Goal: Task Accomplishment & Management: Complete application form

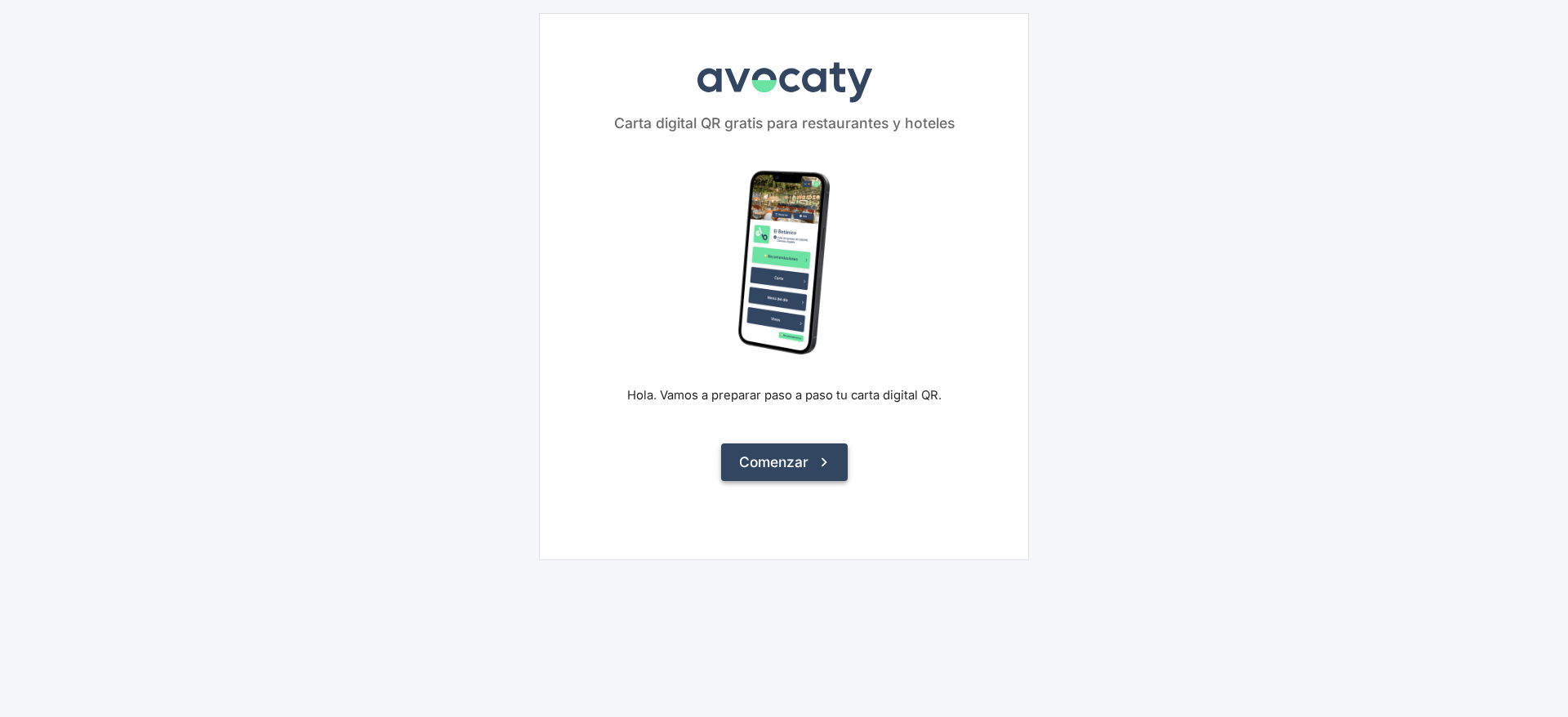
drag, startPoint x: 813, startPoint y: 461, endPoint x: 825, endPoint y: 462, distance: 12.0
click at [814, 461] on button "Comenzar" at bounding box center [784, 462] width 127 height 37
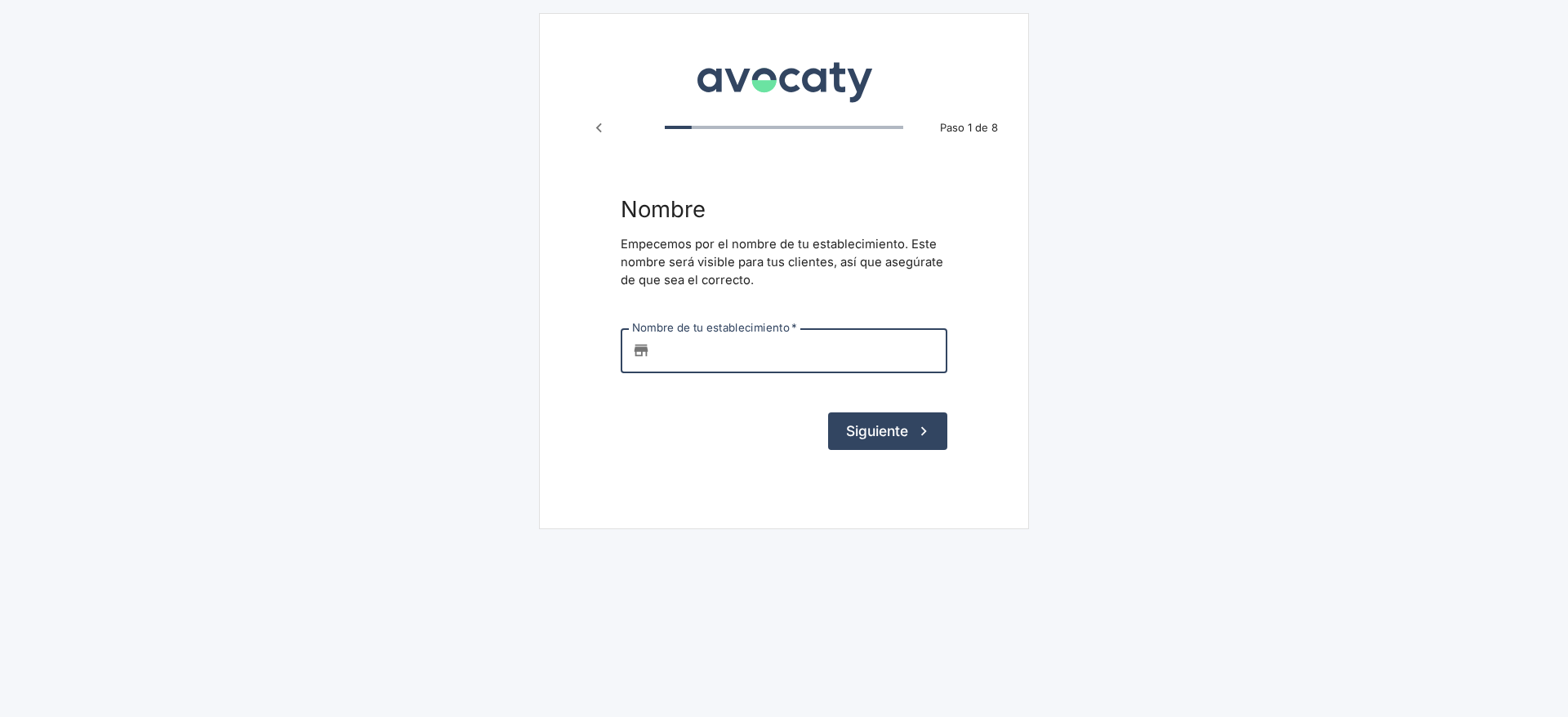
click at [804, 341] on input "Nombre de tu establecimiento   *" at bounding box center [802, 350] width 291 height 44
type input "aa"
click at [853, 448] on button "Siguiente" at bounding box center [888, 431] width 119 height 37
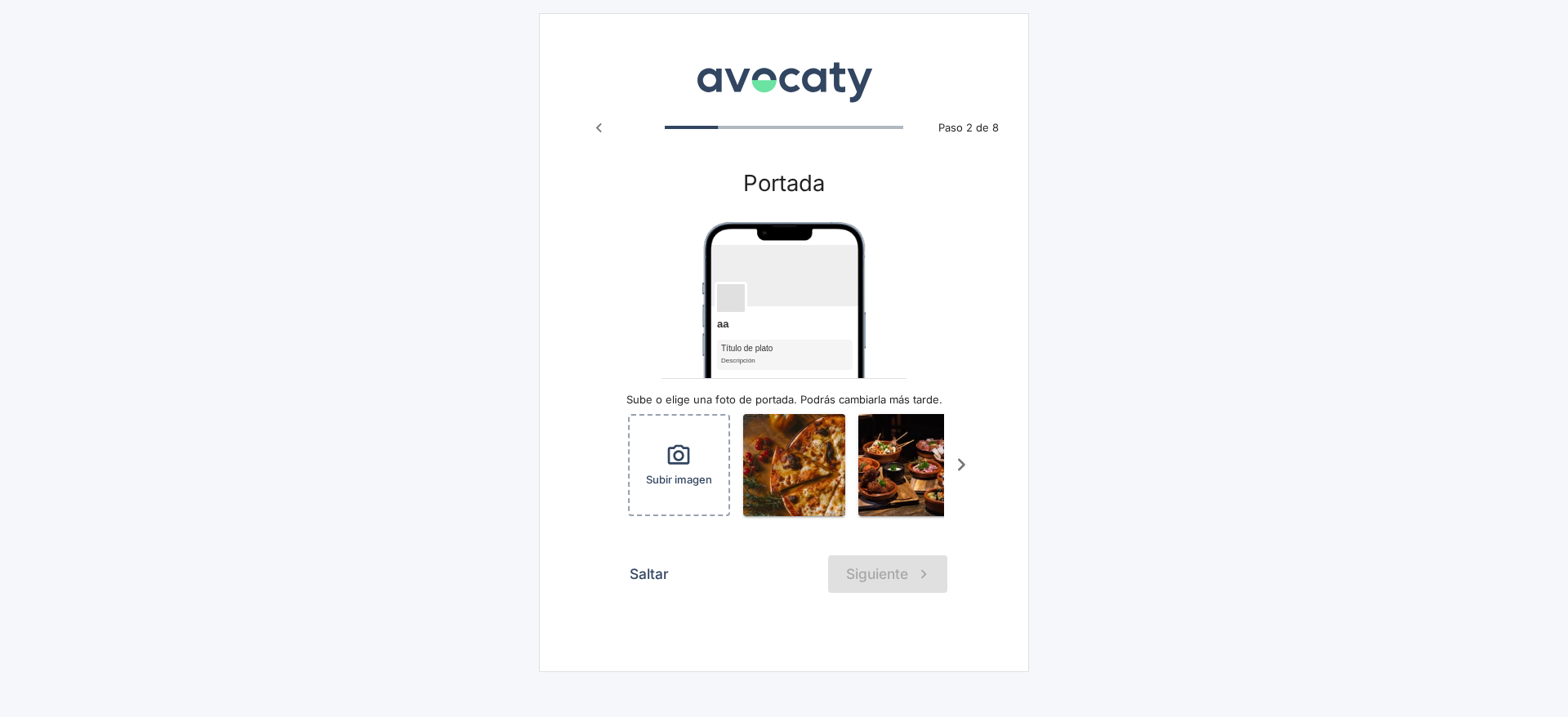
click at [634, 593] on button "Saltar" at bounding box center [649, 574] width 57 height 37
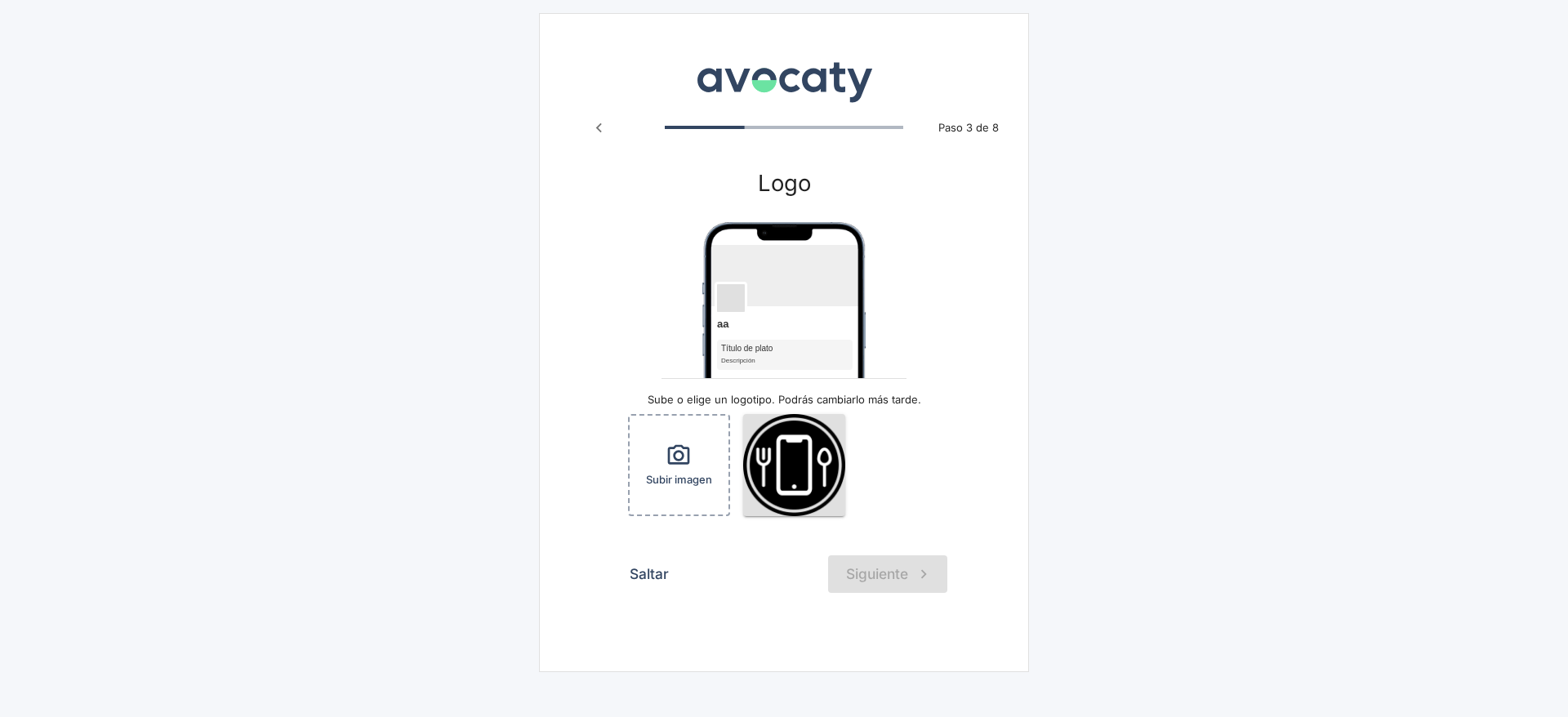
click at [884, 570] on div "Saltar Siguiente" at bounding box center [784, 574] width 326 height 37
click at [655, 562] on button "Saltar" at bounding box center [649, 574] width 57 height 37
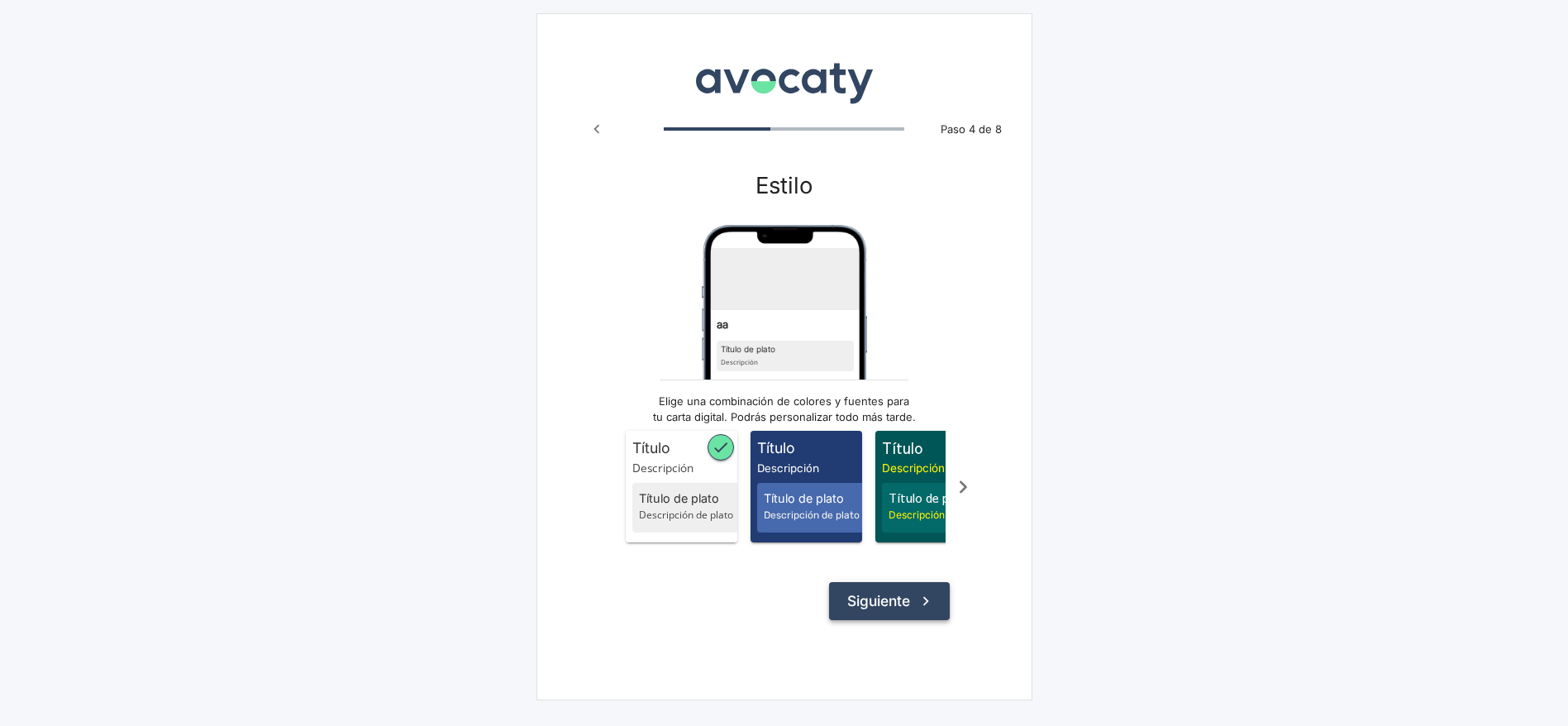
click at [908, 620] on button "Siguiente" at bounding box center [889, 601] width 121 height 38
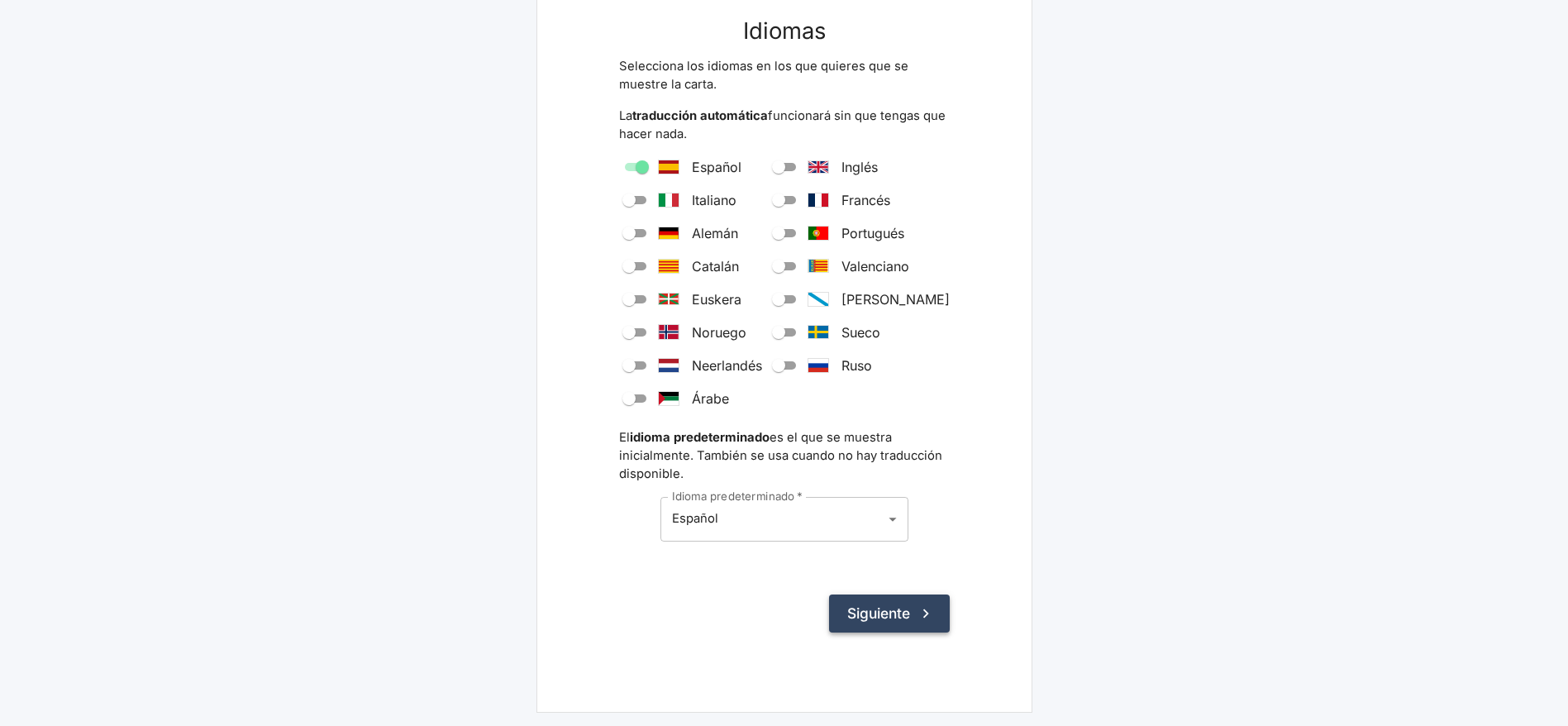
click at [903, 631] on button "Siguiente" at bounding box center [889, 614] width 121 height 38
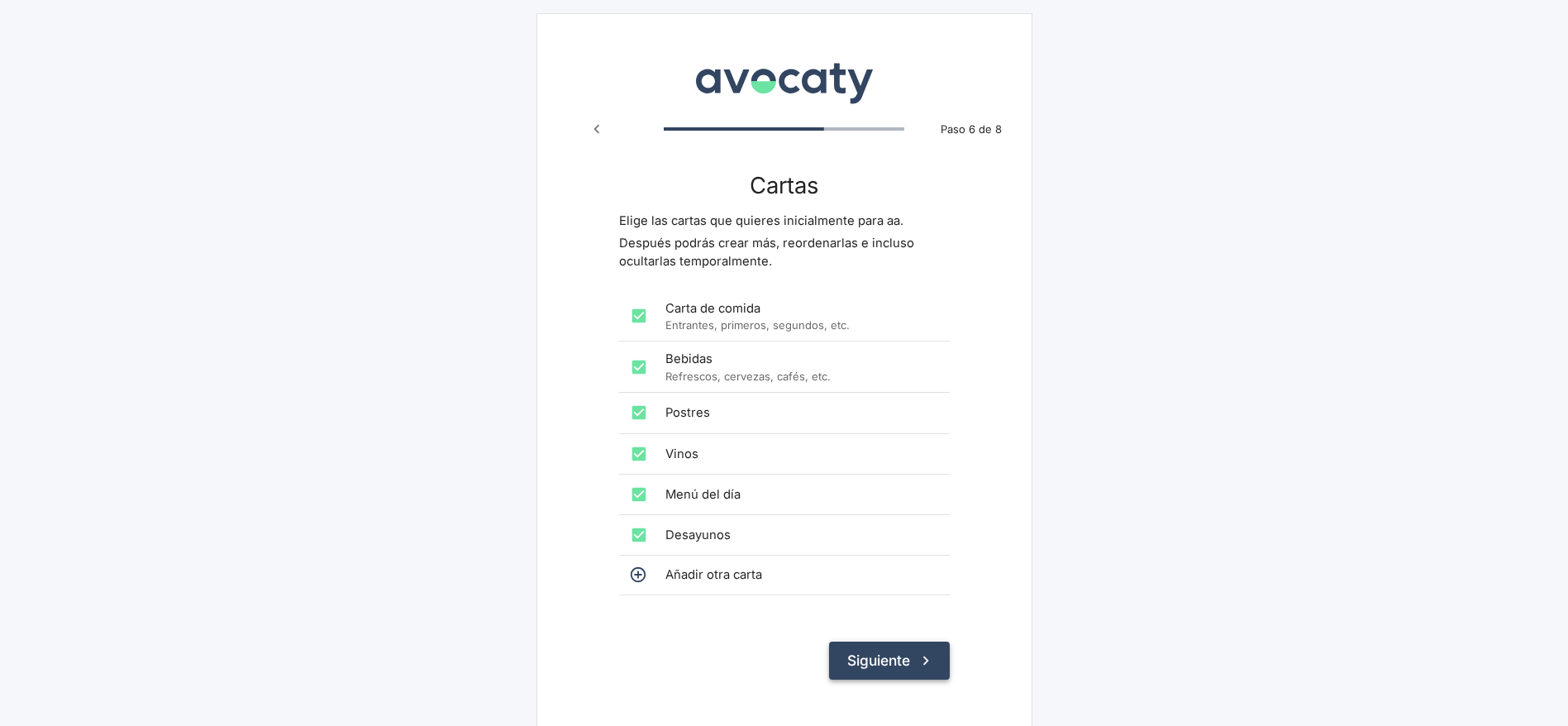
click at [871, 657] on button "Siguiente" at bounding box center [889, 661] width 121 height 38
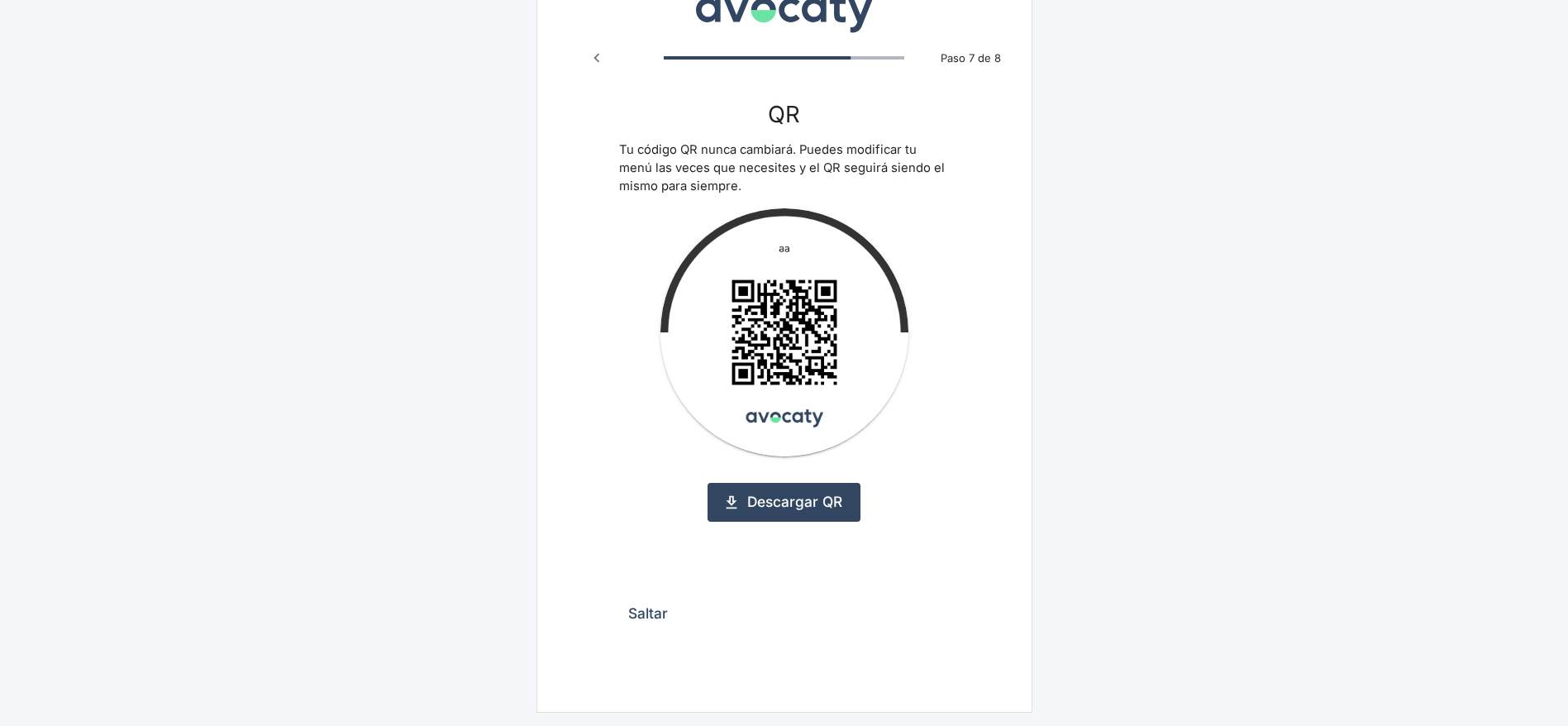
click at [658, 616] on button "Saltar" at bounding box center [648, 614] width 58 height 38
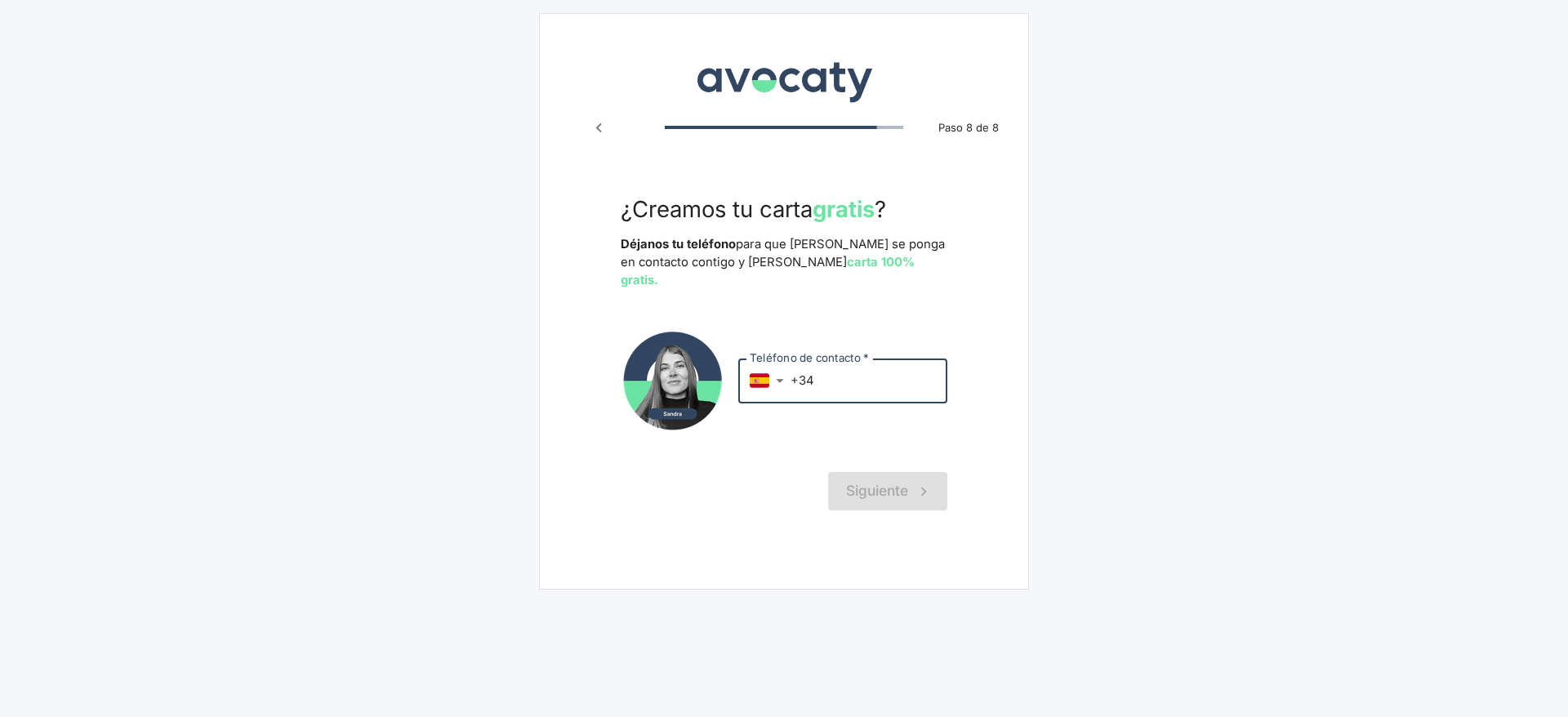
drag, startPoint x: 876, startPoint y: 364, endPoint x: 876, endPoint y: 379, distance: 15.0
click at [876, 364] on input "+34" at bounding box center [869, 379] width 157 height 44
type input "+34 666 666 666"
click at [883, 472] on button "Siguiente" at bounding box center [888, 490] width 119 height 37
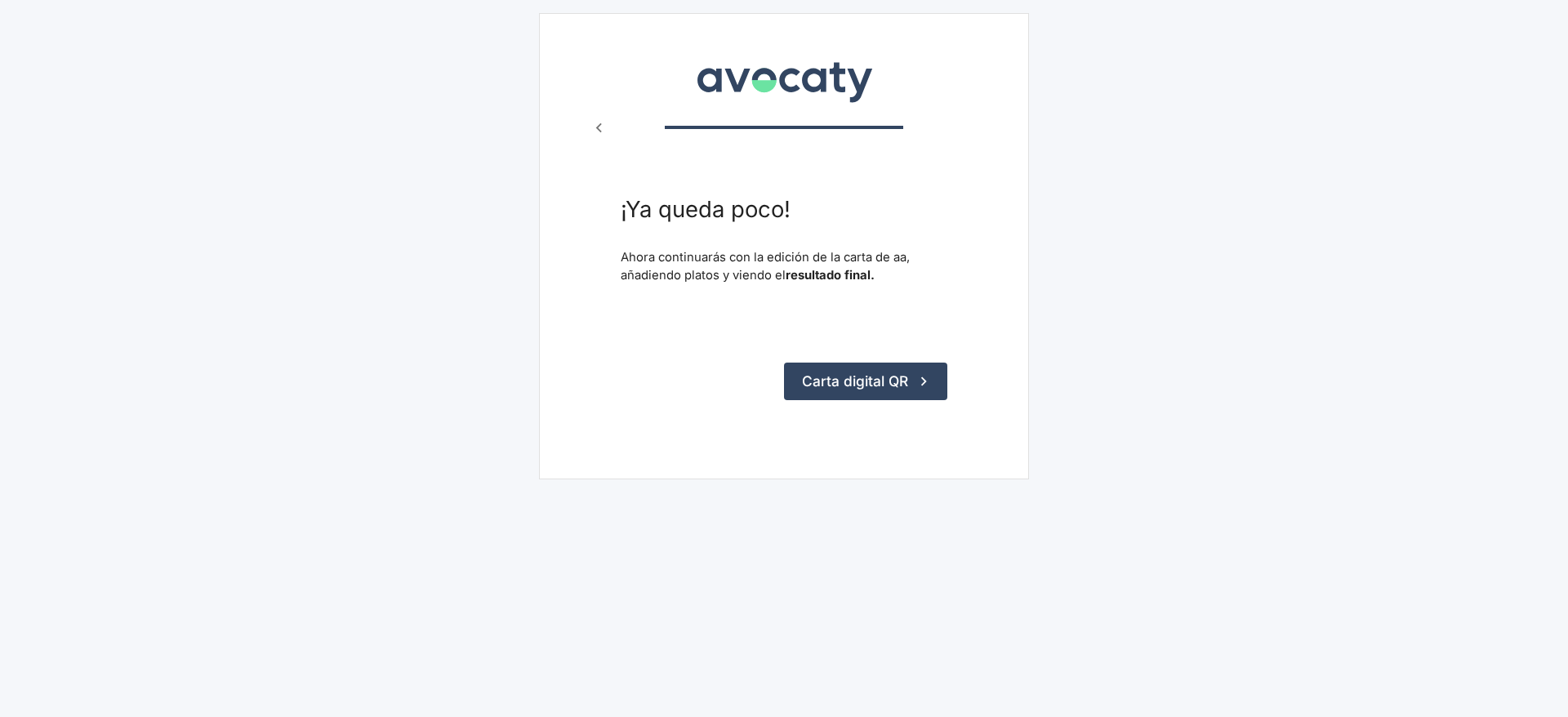
click at [824, 365] on button "Carta digital QR" at bounding box center [866, 381] width 163 height 37
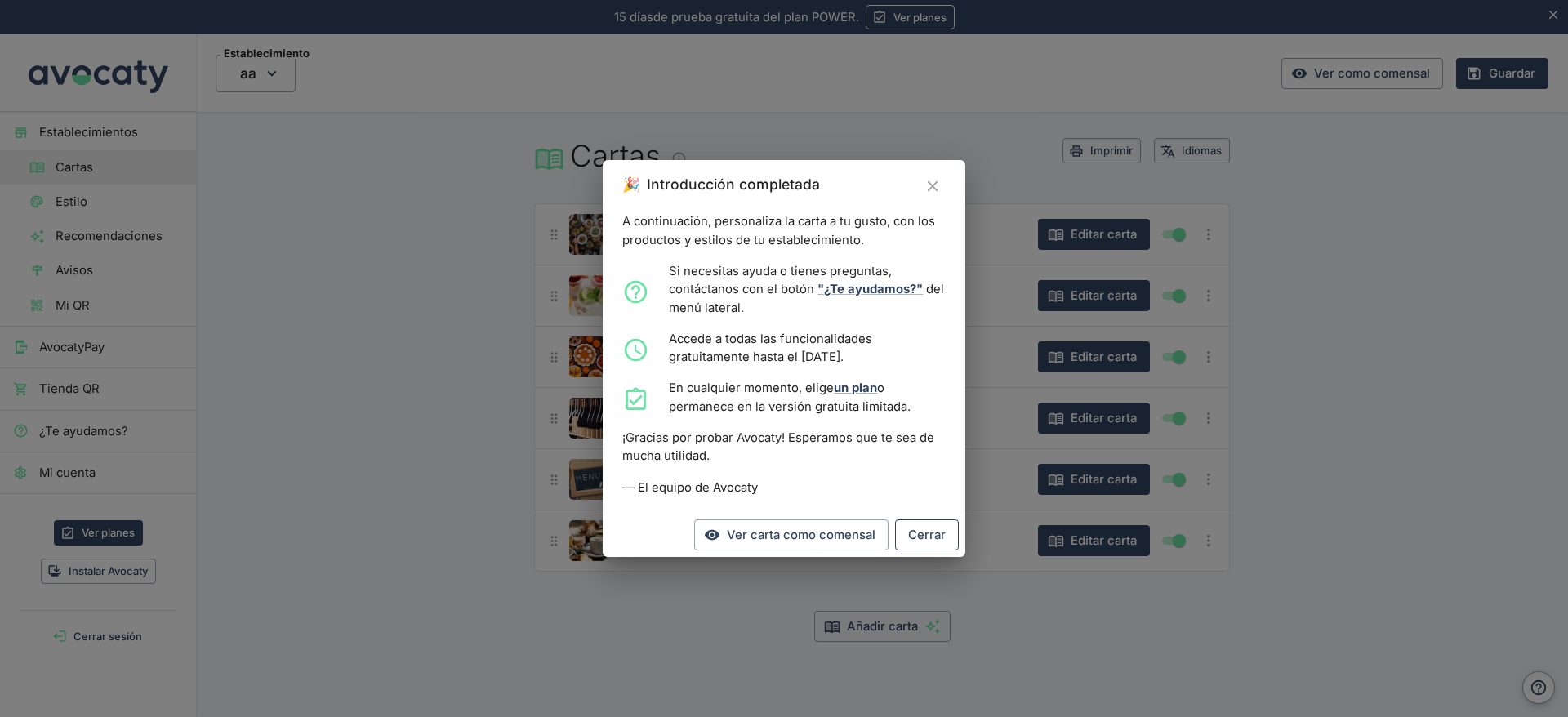
click at [924, 549] on button "Cerrar" at bounding box center [927, 534] width 63 height 31
